Goal: Communication & Community: Connect with others

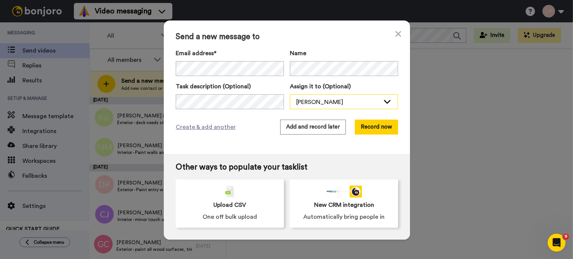
click at [326, 102] on div "[PERSON_NAME]" at bounding box center [338, 102] width 84 height 9
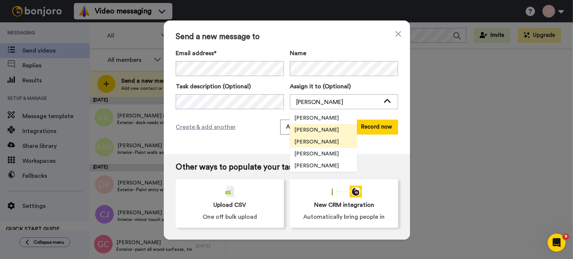
click at [313, 143] on span "[PERSON_NAME]" at bounding box center [316, 141] width 53 height 7
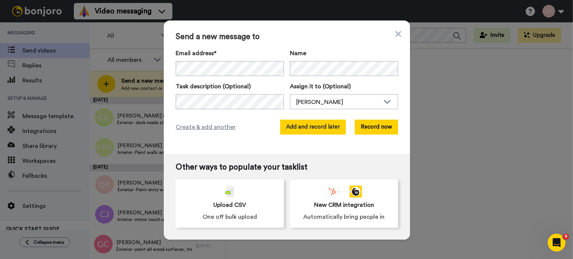
click at [307, 128] on button "Add and record later" at bounding box center [313, 127] width 66 height 15
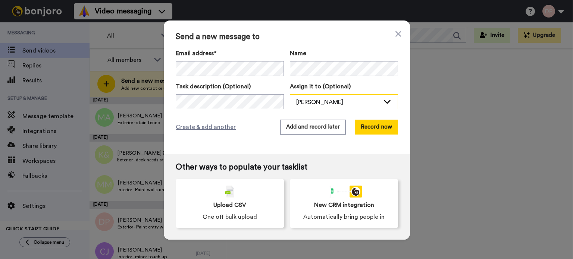
click at [300, 98] on div "[PERSON_NAME]" at bounding box center [338, 102] width 84 height 9
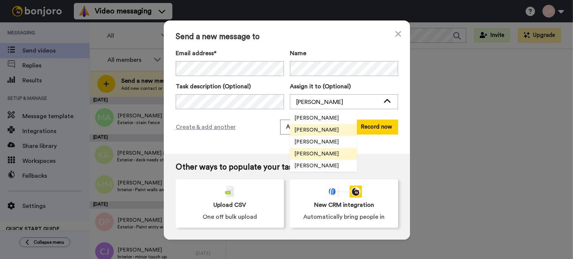
click at [316, 156] on span "[PERSON_NAME]" at bounding box center [316, 153] width 53 height 7
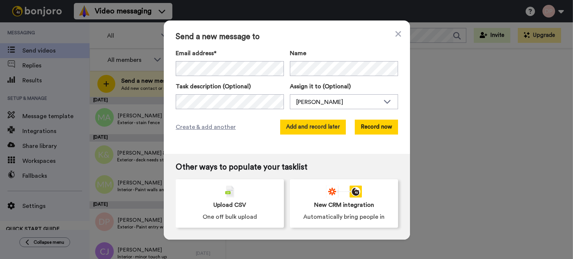
click at [315, 128] on button "Add and record later" at bounding box center [313, 127] width 66 height 15
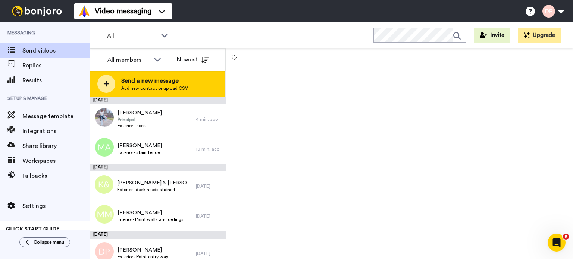
click at [140, 87] on span "Add new contact or upload CSV" at bounding box center [154, 88] width 67 height 6
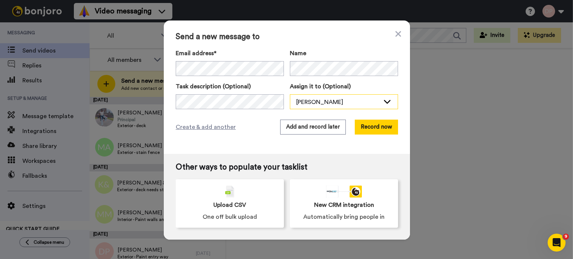
click at [311, 100] on div "[PERSON_NAME]" at bounding box center [338, 102] width 84 height 9
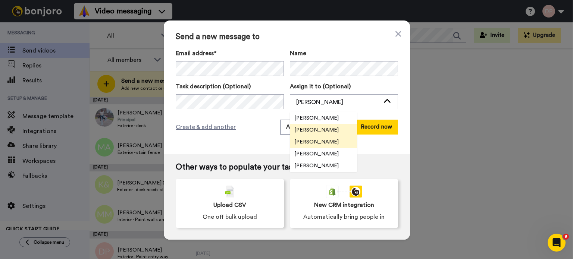
click at [322, 141] on span "[PERSON_NAME]" at bounding box center [316, 141] width 53 height 7
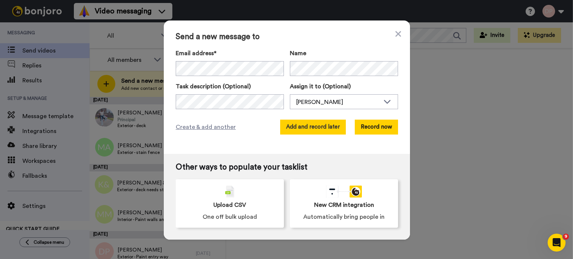
click at [318, 129] on button "Add and record later" at bounding box center [313, 127] width 66 height 15
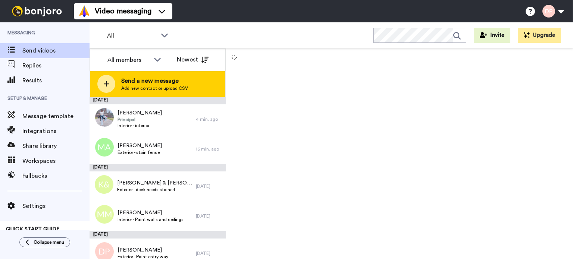
click at [151, 83] on span "Send a new message" at bounding box center [154, 80] width 67 height 9
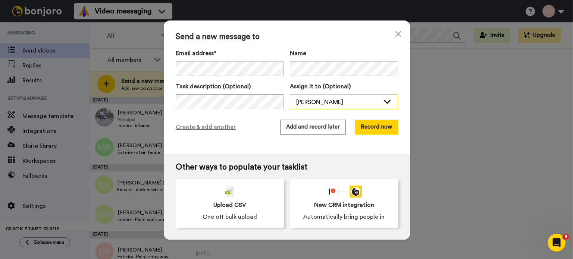
click at [310, 101] on div "[PERSON_NAME]" at bounding box center [338, 102] width 84 height 9
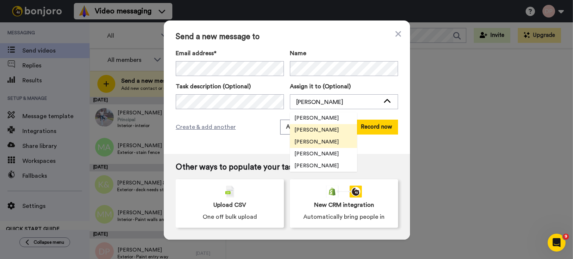
click at [323, 144] on span "[PERSON_NAME]" at bounding box center [316, 141] width 53 height 7
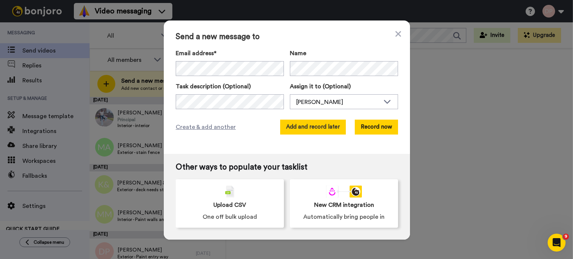
click at [311, 125] on button "Add and record later" at bounding box center [313, 127] width 66 height 15
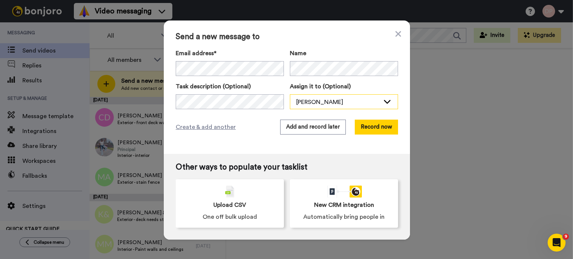
click at [313, 104] on div "[PERSON_NAME]" at bounding box center [338, 102] width 84 height 9
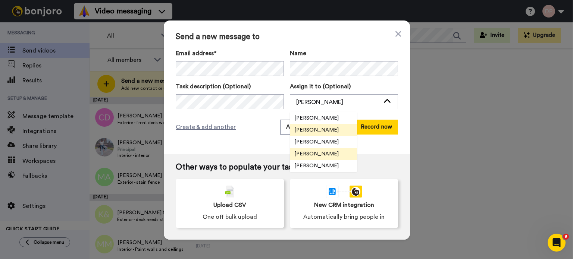
click at [312, 153] on span "[PERSON_NAME]" at bounding box center [316, 153] width 53 height 7
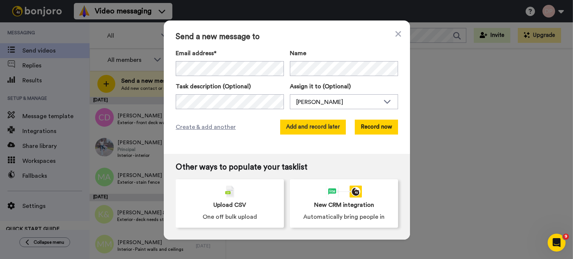
click at [312, 127] on button "Add and record later" at bounding box center [313, 127] width 66 height 15
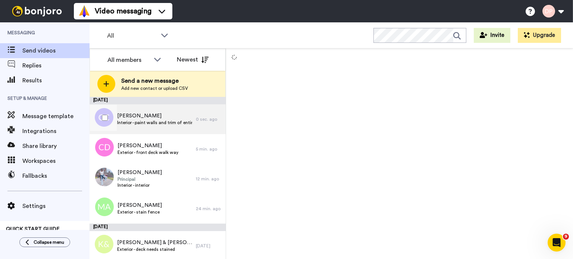
click at [167, 119] on span "[PERSON_NAME]" at bounding box center [154, 115] width 75 height 7
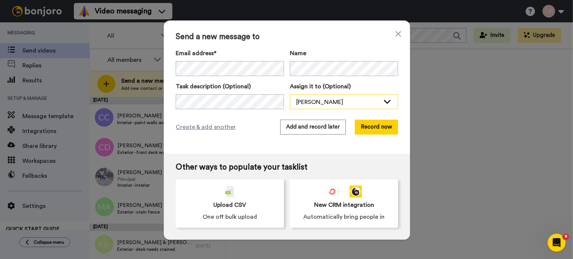
click at [345, 98] on div "[PERSON_NAME]" at bounding box center [338, 102] width 84 height 9
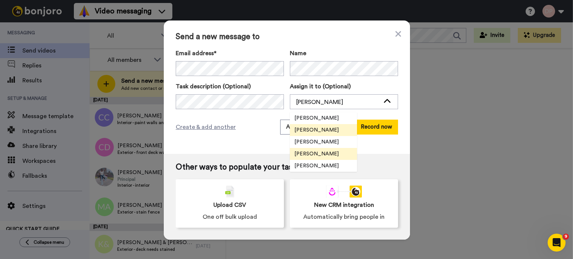
click at [318, 152] on span "[PERSON_NAME]" at bounding box center [316, 153] width 53 height 7
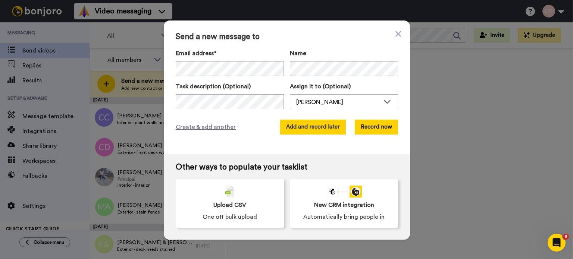
click at [307, 124] on button "Add and record later" at bounding box center [313, 127] width 66 height 15
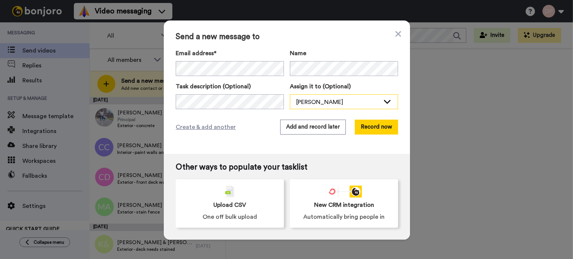
click at [315, 102] on div "[PERSON_NAME]" at bounding box center [338, 102] width 84 height 9
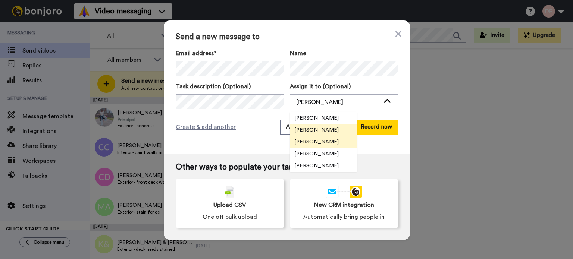
click at [315, 144] on span "[PERSON_NAME]" at bounding box center [316, 141] width 53 height 7
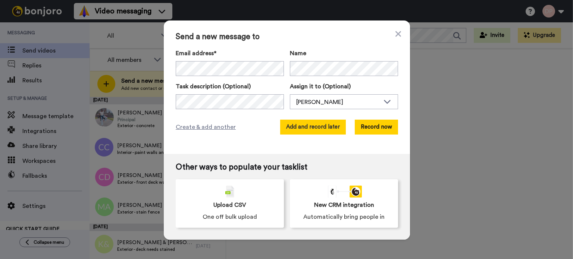
click at [307, 126] on button "Add and record later" at bounding box center [313, 127] width 66 height 15
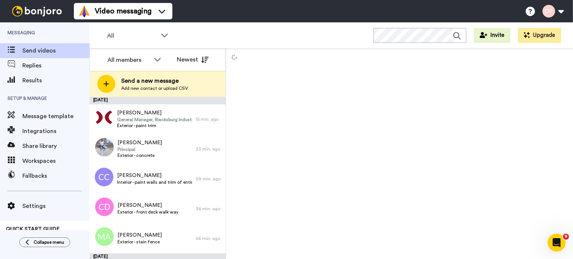
click at [143, 83] on span "Send a new message" at bounding box center [154, 80] width 67 height 9
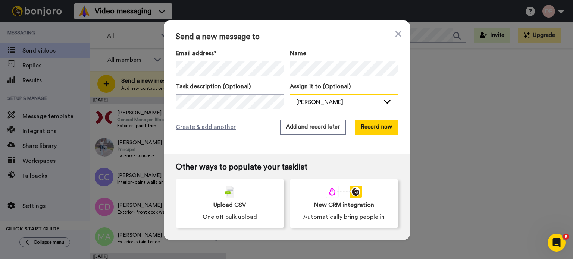
click at [308, 97] on div "[PERSON_NAME]" at bounding box center [343, 102] width 107 height 15
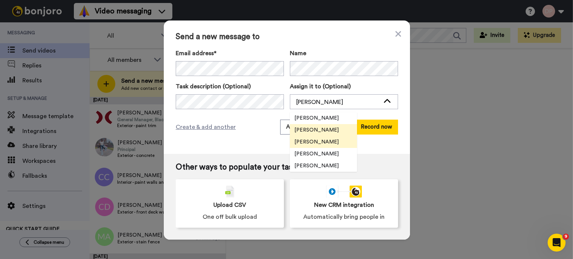
click at [316, 138] on span "[PERSON_NAME]" at bounding box center [316, 141] width 53 height 7
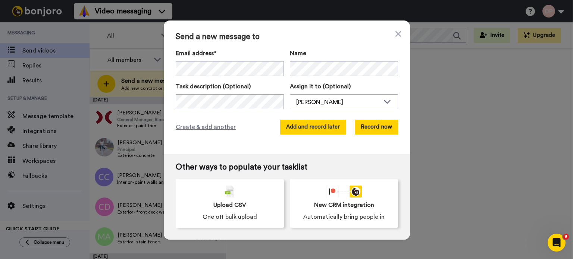
click at [306, 128] on button "Add and record later" at bounding box center [313, 127] width 66 height 15
